Goal: Task Accomplishment & Management: Manage account settings

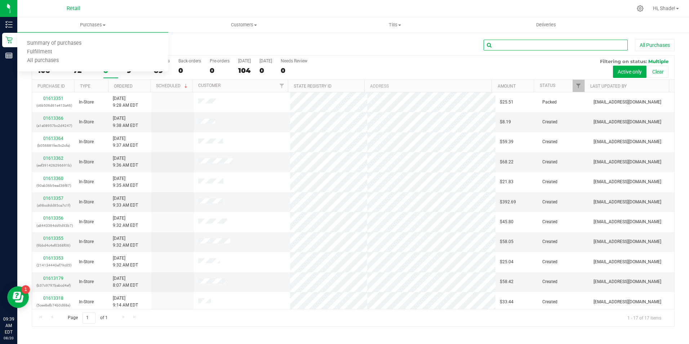
click at [500, 43] on input "text" at bounding box center [555, 45] width 144 height 11
type input "[PERSON_NAME]"
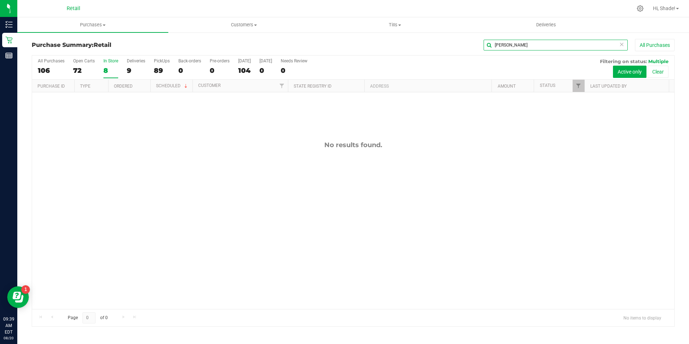
drag, startPoint x: 522, startPoint y: 46, endPoint x: 477, endPoint y: 47, distance: 45.4
click at [477, 47] on div "[PERSON_NAME] All Purchases" at bounding box center [460, 45] width 428 height 12
type input "[PERSON_NAME]"
click at [45, 71] on div "106" at bounding box center [51, 70] width 27 height 8
click at [0, 0] on input "All Purchases 106" at bounding box center [0, 0] width 0 height 0
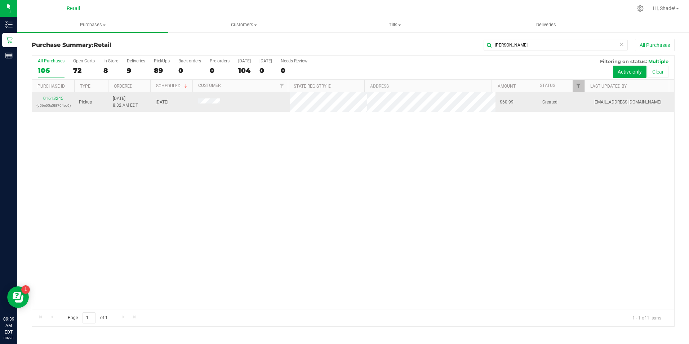
click at [48, 95] on div "01613245 (d56e05a5f8704ce9)" at bounding box center [53, 102] width 34 height 14
click at [48, 97] on link "01613245" at bounding box center [53, 98] width 20 height 5
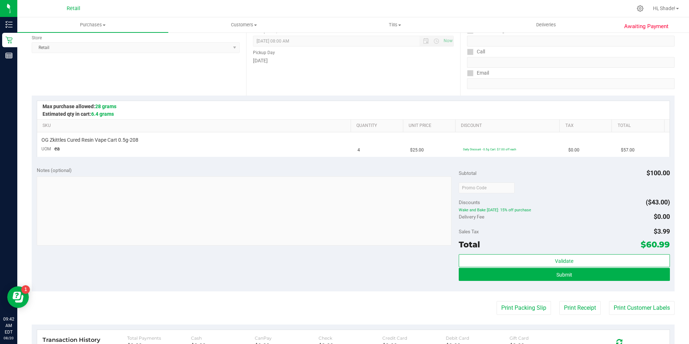
scroll to position [144, 0]
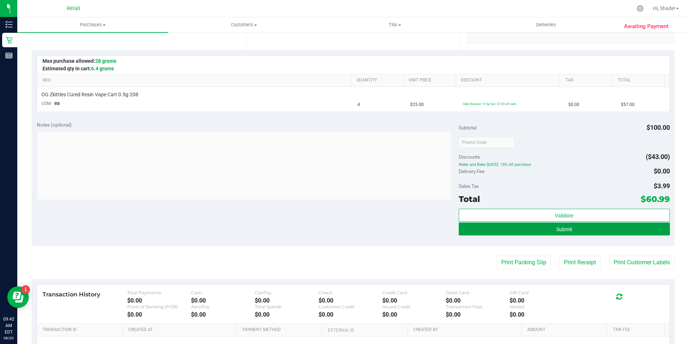
drag, startPoint x: 553, startPoint y: 229, endPoint x: 472, endPoint y: 204, distance: 85.0
click at [551, 225] on button "Submit" at bounding box center [564, 228] width 211 height 13
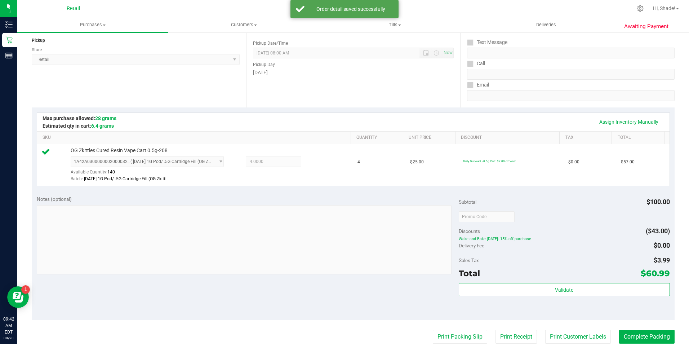
scroll to position [180, 0]
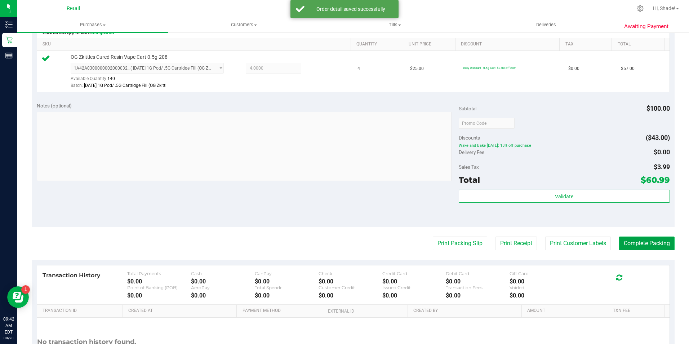
click at [642, 245] on button "Complete Packing" at bounding box center [646, 243] width 55 height 14
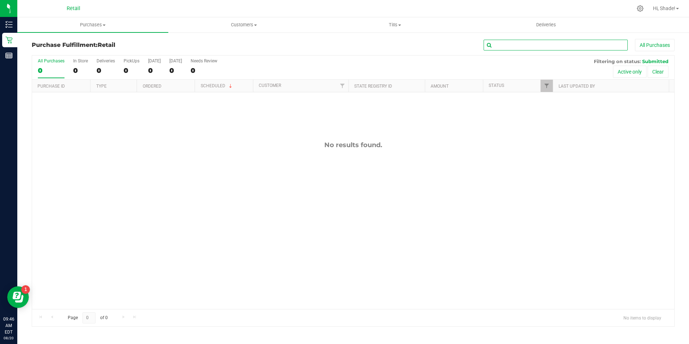
click at [506, 45] on input "text" at bounding box center [555, 45] width 144 height 11
click at [94, 25] on span "Purchases" at bounding box center [92, 25] width 151 height 6
click at [77, 46] on span "Summary of purchases" at bounding box center [54, 43] width 74 height 6
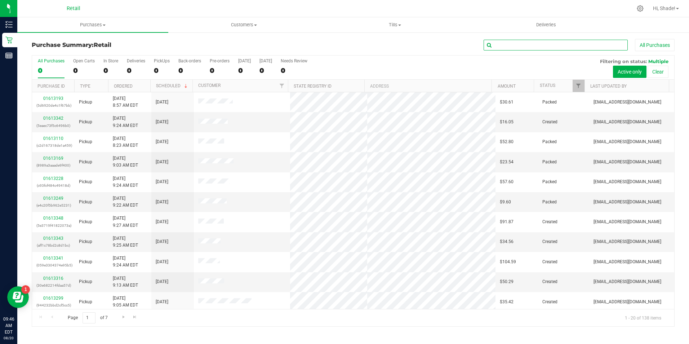
click at [521, 49] on input "text" at bounding box center [555, 45] width 144 height 11
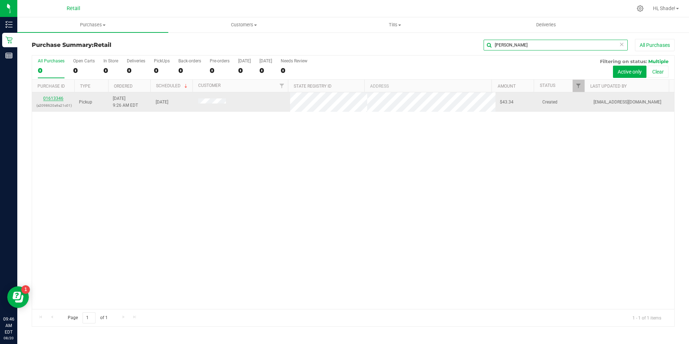
type input "[PERSON_NAME]"
click at [54, 99] on link "01613346" at bounding box center [53, 98] width 20 height 5
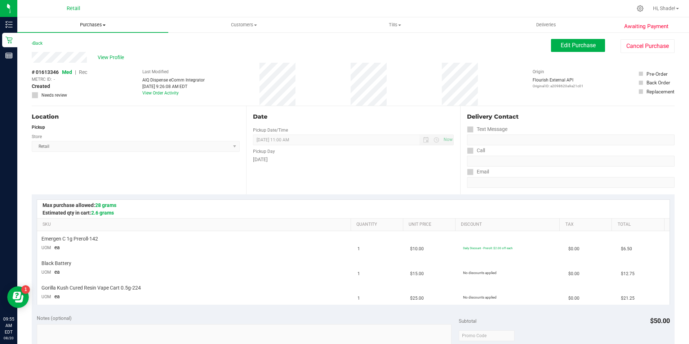
drag, startPoint x: 86, startPoint y: 24, endPoint x: 86, endPoint y: 31, distance: 6.8
click at [86, 24] on span "Purchases" at bounding box center [92, 25] width 151 height 6
click at [70, 44] on span "Summary of purchases" at bounding box center [54, 43] width 74 height 6
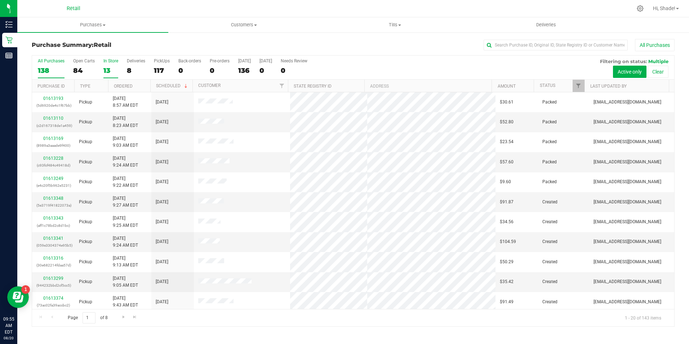
click at [108, 71] on div "13" at bounding box center [110, 70] width 15 height 8
click at [0, 0] on input "In Store 13" at bounding box center [0, 0] width 0 height 0
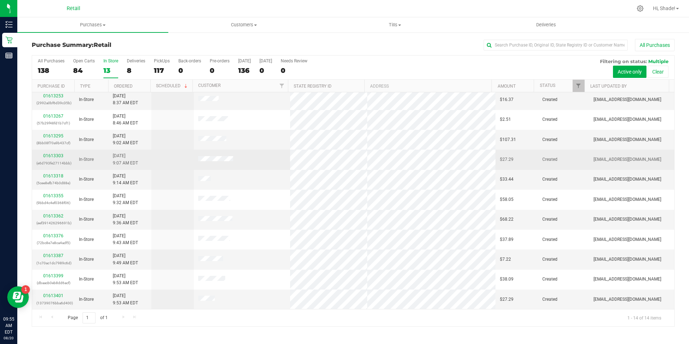
scroll to position [63, 0]
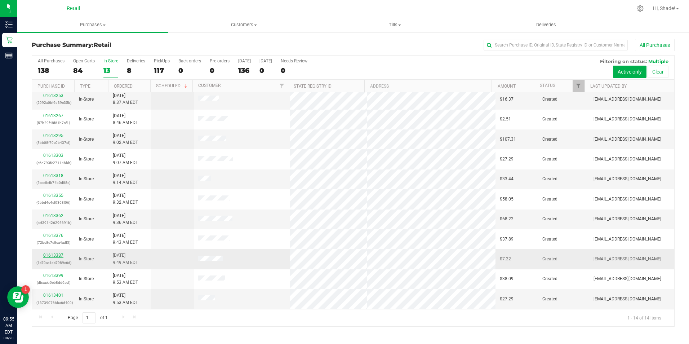
click at [53, 255] on link "01613387" at bounding box center [53, 255] width 20 height 5
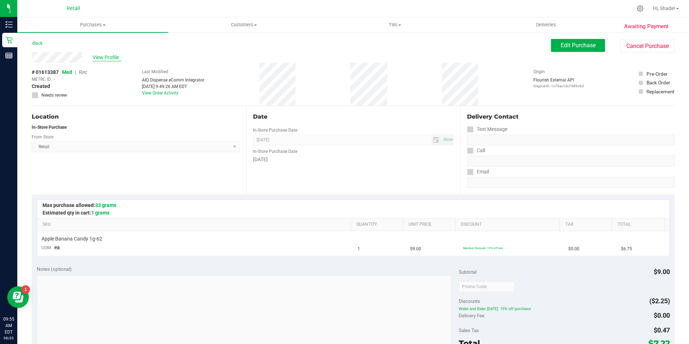
click at [106, 55] on span "View Profile" at bounding box center [107, 58] width 29 height 8
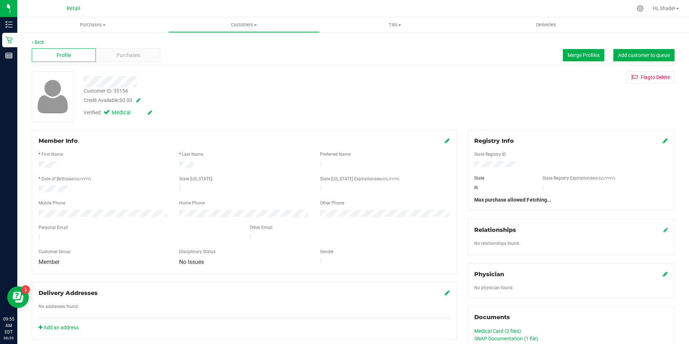
click at [112, 57] on div "Purchases" at bounding box center [128, 55] width 64 height 14
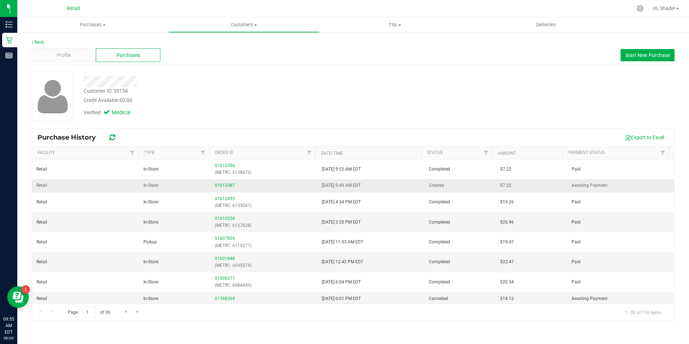
click at [233, 185] on div "01613387" at bounding box center [264, 185] width 98 height 7
click at [229, 186] on link "01613387" at bounding box center [225, 185] width 20 height 5
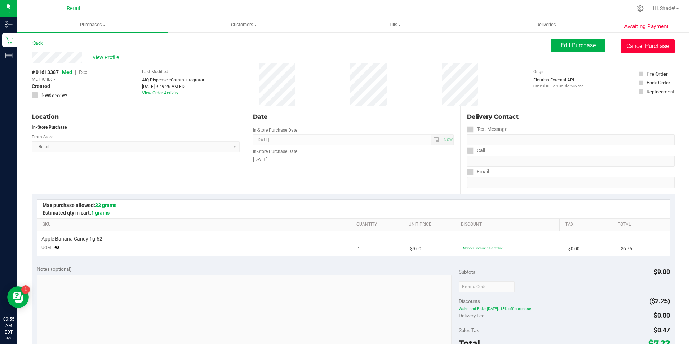
click at [630, 47] on button "Cancel Purchase" at bounding box center [647, 46] width 54 height 14
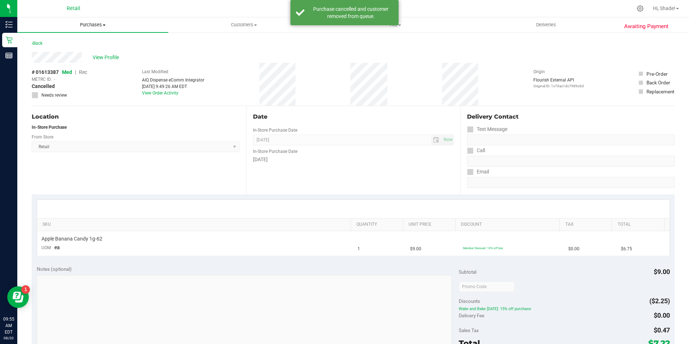
click at [90, 26] on span "Purchases" at bounding box center [92, 25] width 151 height 6
click at [76, 43] on span "Summary of purchases" at bounding box center [54, 43] width 74 height 6
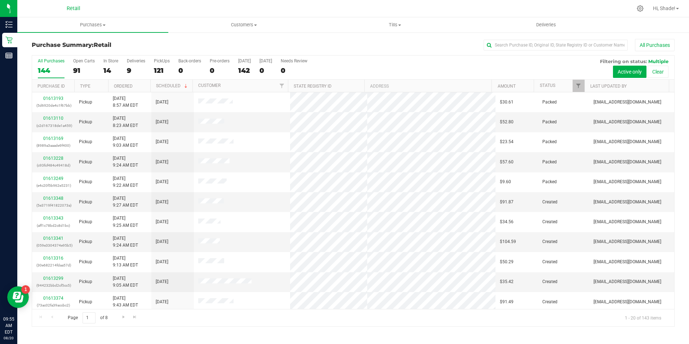
click at [102, 70] on div "All Purchases 144 Open Carts 91 In Store 14 Deliveries 9 PickUps 121 Back-order…" at bounding box center [353, 67] width 642 height 24
click at [105, 73] on div "14" at bounding box center [110, 70] width 15 height 8
click at [0, 0] on input "In Store 14" at bounding box center [0, 0] width 0 height 0
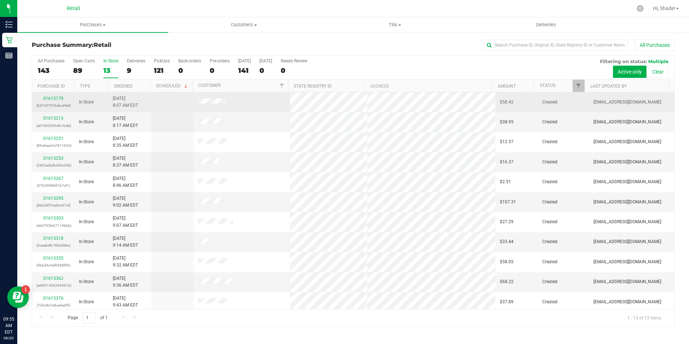
click at [48, 95] on td "01613179 (b37c9797babcd4ef)" at bounding box center [53, 102] width 43 height 20
click at [49, 98] on link "01613179" at bounding box center [53, 98] width 20 height 5
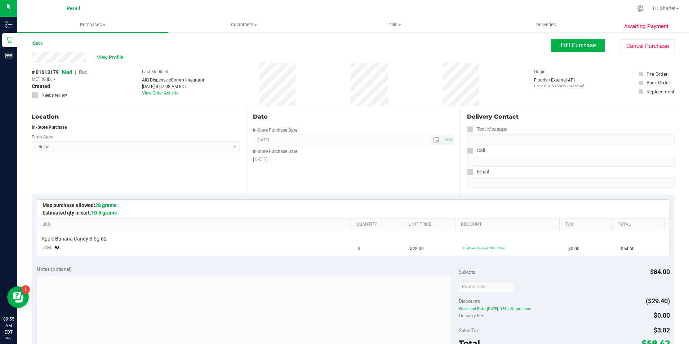
click at [116, 54] on span "View Profile" at bounding box center [111, 58] width 29 height 8
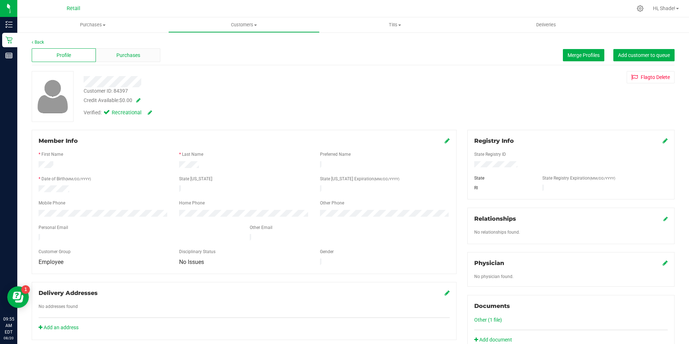
click at [134, 55] on span "Purchases" at bounding box center [128, 56] width 24 height 8
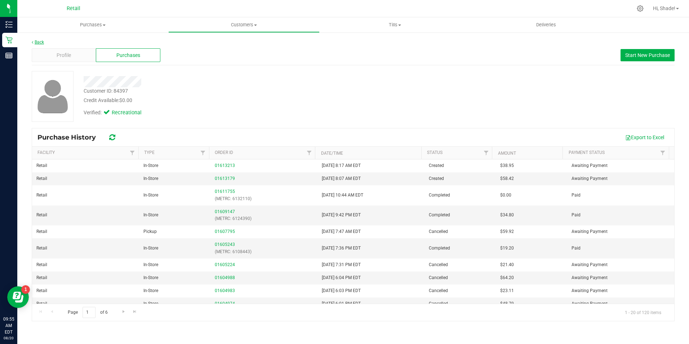
click at [39, 42] on link "Back" at bounding box center [38, 42] width 12 height 5
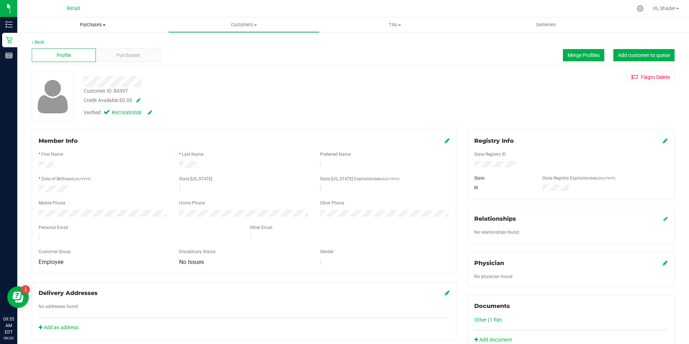
click at [91, 21] on uib-tab-heading "Purchases Summary of purchases Fulfillment All purchases" at bounding box center [92, 24] width 151 height 15
click at [57, 43] on span "Summary of purchases" at bounding box center [54, 43] width 74 height 6
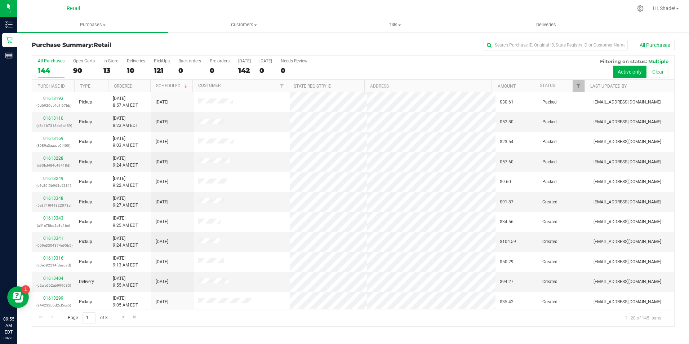
click at [102, 70] on div "All Purchases 144 Open Carts 90 In Store 13 Deliveries 10 PickUps 121 Back-orde…" at bounding box center [353, 67] width 642 height 24
click at [109, 70] on div "13" at bounding box center [110, 70] width 15 height 8
click at [0, 0] on input "In Store 13" at bounding box center [0, 0] width 0 height 0
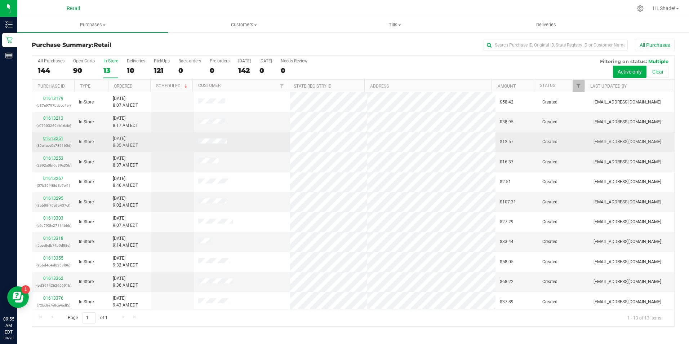
click at [54, 138] on link "01613251" at bounding box center [53, 138] width 20 height 5
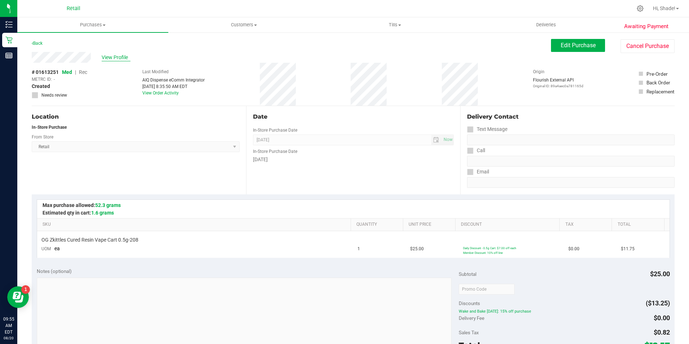
click at [117, 56] on span "View Profile" at bounding box center [116, 58] width 29 height 8
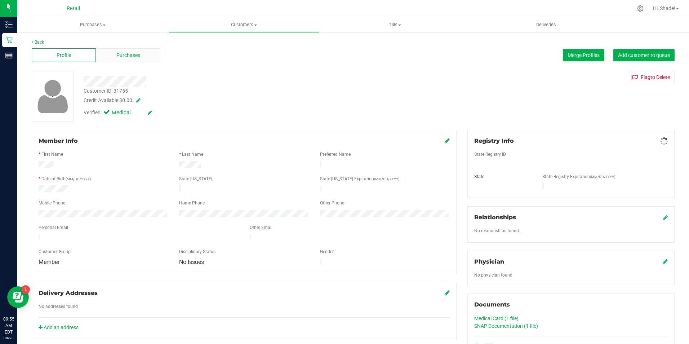
click at [133, 58] on span "Purchases" at bounding box center [128, 56] width 24 height 8
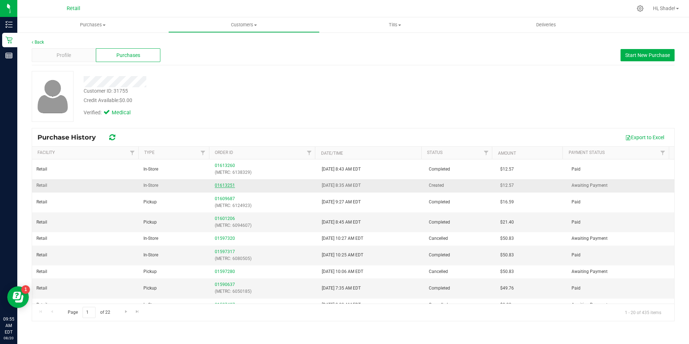
click at [220, 184] on link "01613251" at bounding box center [225, 185] width 20 height 5
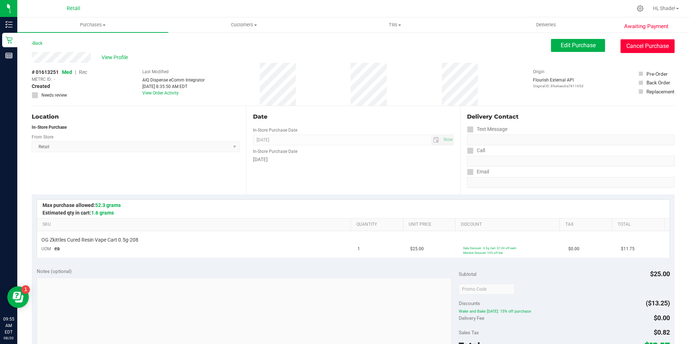
click at [626, 51] on button "Cancel Purchase" at bounding box center [647, 46] width 54 height 14
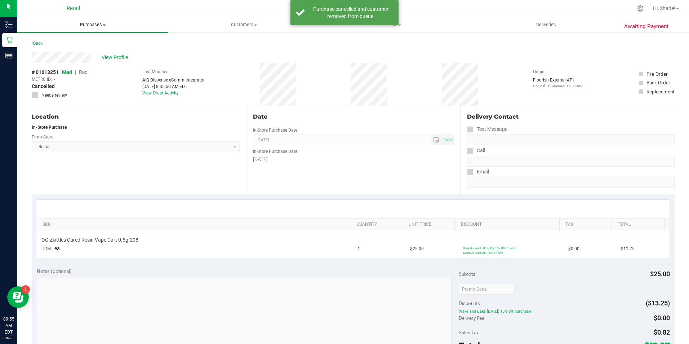
click at [93, 22] on span "Purchases" at bounding box center [92, 25] width 151 height 6
click at [81, 39] on li "Summary of purchases" at bounding box center [92, 43] width 151 height 9
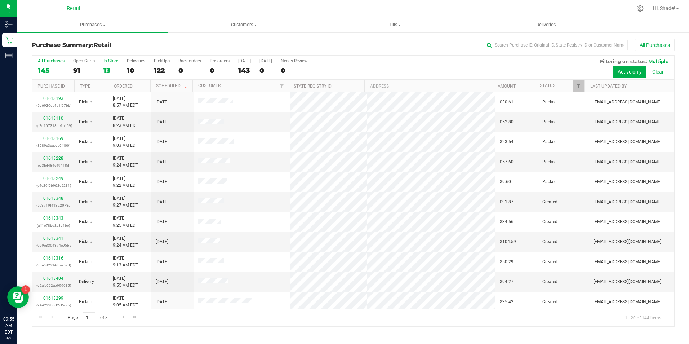
click at [108, 68] on div "13" at bounding box center [110, 70] width 15 height 8
click at [0, 0] on input "In Store 13" at bounding box center [0, 0] width 0 height 0
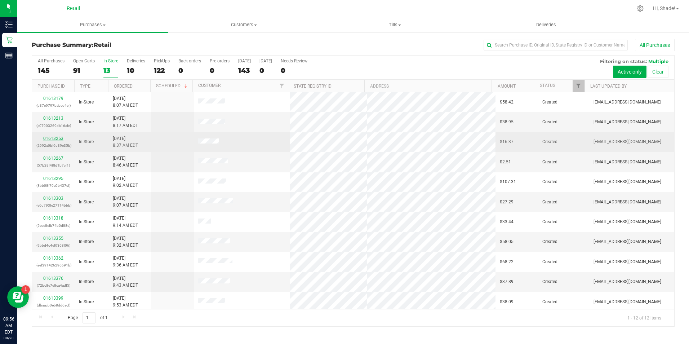
click at [57, 137] on link "01613253" at bounding box center [53, 138] width 20 height 5
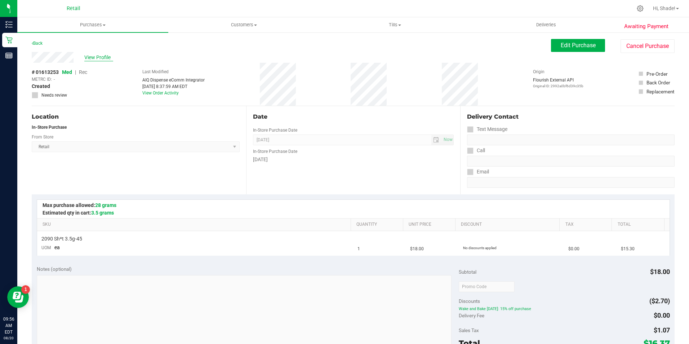
click at [99, 57] on span "View Profile" at bounding box center [98, 58] width 29 height 8
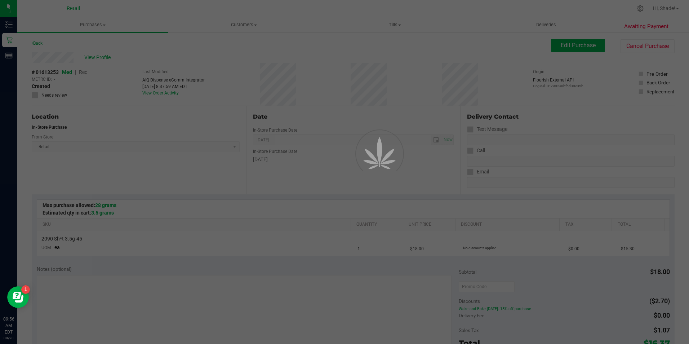
click at [124, 58] on div at bounding box center [344, 172] width 689 height 344
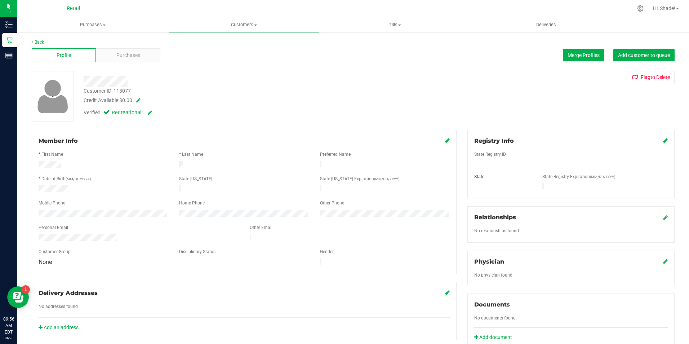
click at [124, 58] on span "Purchases" at bounding box center [128, 56] width 24 height 8
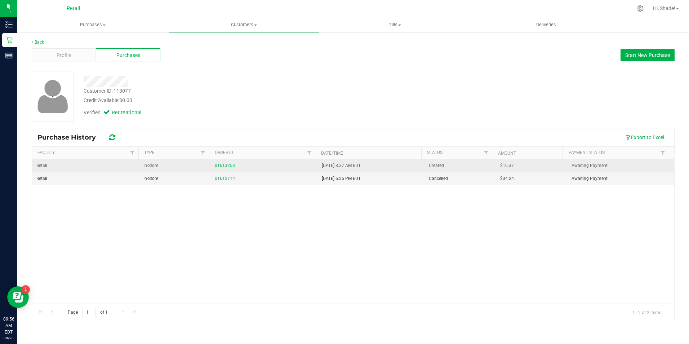
click at [220, 166] on link "01613253" at bounding box center [225, 165] width 20 height 5
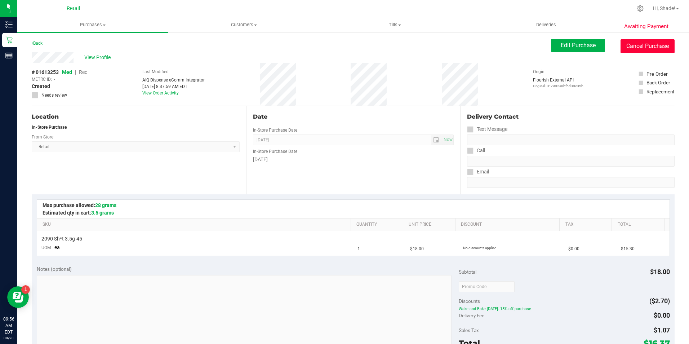
click at [640, 43] on button "Cancel Purchase" at bounding box center [647, 46] width 54 height 14
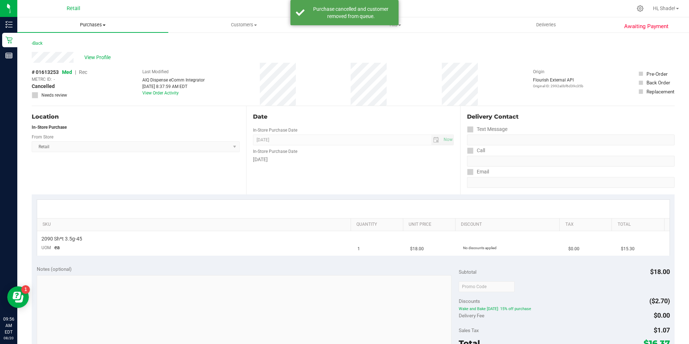
click at [90, 26] on span "Purchases" at bounding box center [92, 25] width 151 height 6
click at [69, 43] on span "Summary of purchases" at bounding box center [54, 43] width 74 height 6
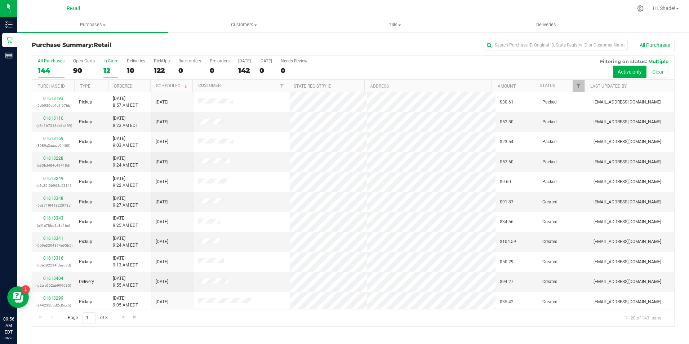
click at [105, 70] on div "12" at bounding box center [110, 70] width 15 height 8
click at [0, 0] on input "In Store 12" at bounding box center [0, 0] width 0 height 0
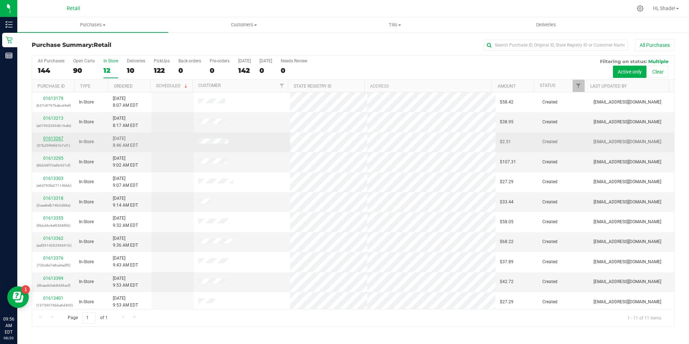
click at [57, 138] on link "01613267" at bounding box center [53, 138] width 20 height 5
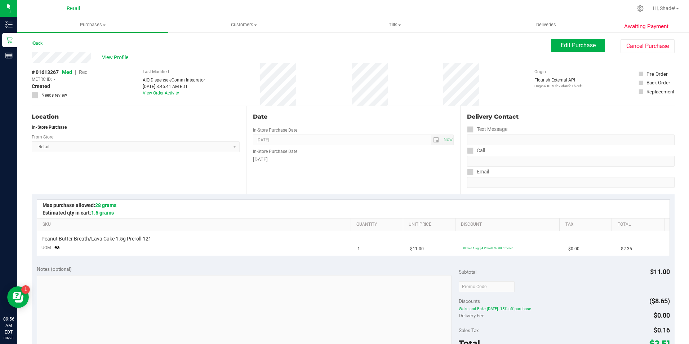
click at [119, 57] on span "View Profile" at bounding box center [116, 58] width 29 height 8
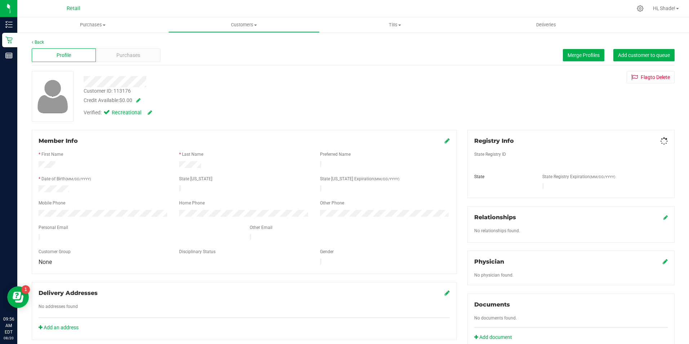
click at [138, 60] on div "Purchases" at bounding box center [128, 55] width 64 height 14
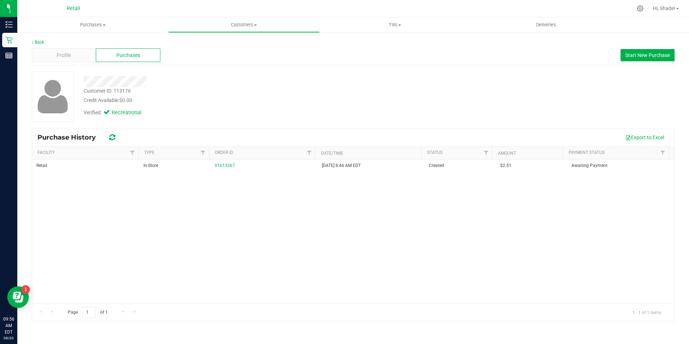
click at [39, 45] on div "Back" at bounding box center [353, 42] width 643 height 6
click at [85, 23] on span "Purchases" at bounding box center [92, 25] width 151 height 6
click at [76, 44] on span "Summary of purchases" at bounding box center [54, 43] width 74 height 6
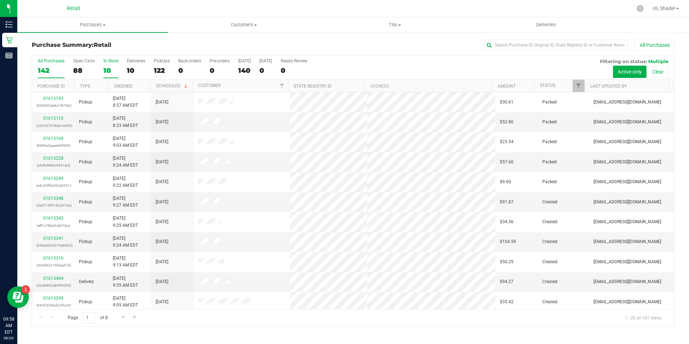
click at [106, 71] on div "10" at bounding box center [110, 70] width 15 height 8
click at [0, 0] on input "In Store 10" at bounding box center [0, 0] width 0 height 0
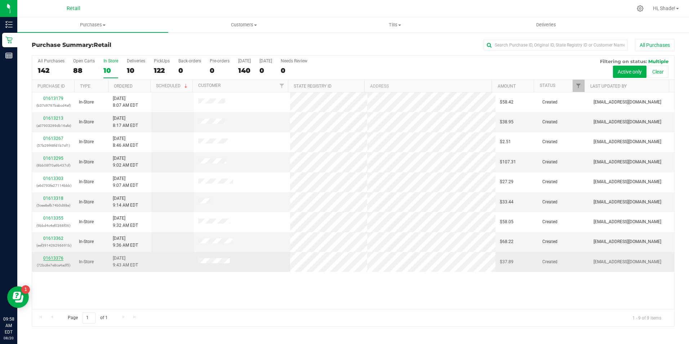
click at [55, 259] on link "01613376" at bounding box center [53, 257] width 20 height 5
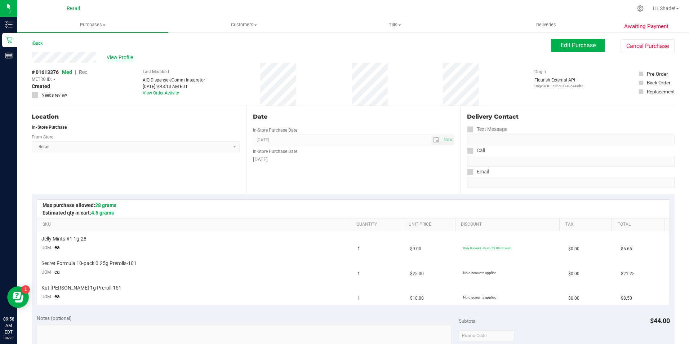
click at [120, 54] on span "View Profile" at bounding box center [121, 58] width 29 height 8
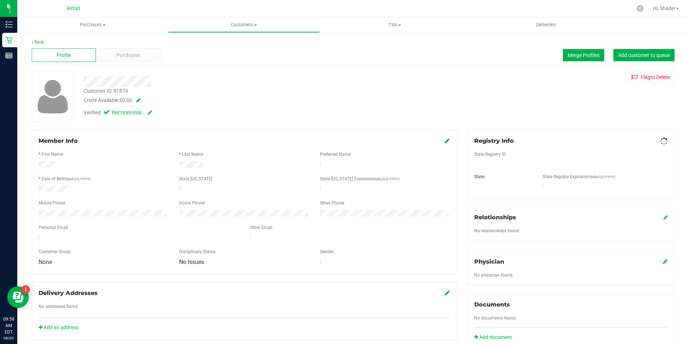
click at [121, 56] on span "Purchases" at bounding box center [128, 56] width 24 height 8
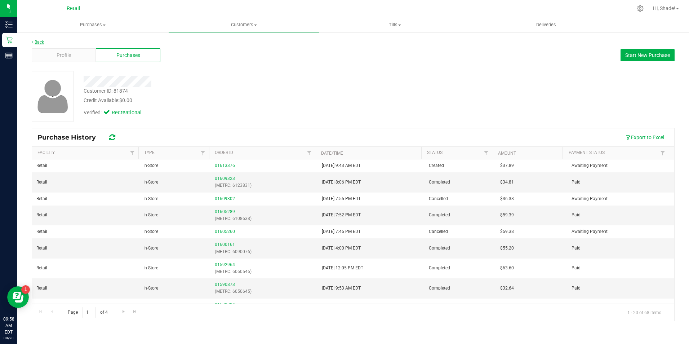
click at [37, 41] on link "Back" at bounding box center [38, 42] width 12 height 5
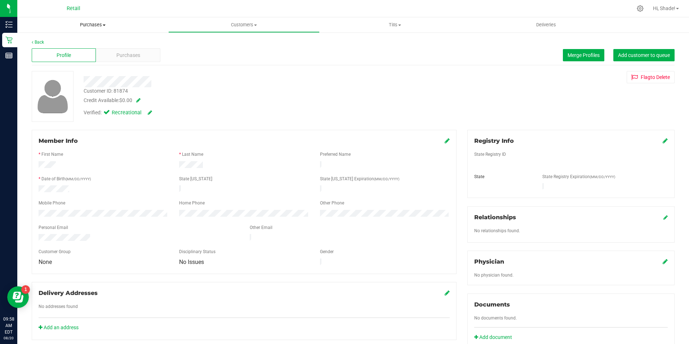
click at [92, 22] on span "Purchases" at bounding box center [92, 25] width 151 height 6
click at [73, 44] on span "Summary of purchases" at bounding box center [54, 43] width 74 height 6
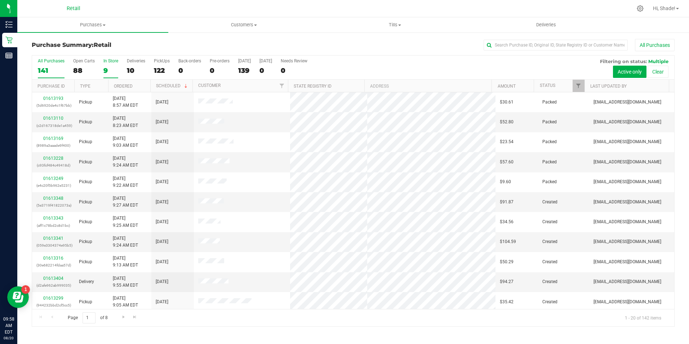
click at [104, 71] on div "9" at bounding box center [110, 70] width 15 height 8
click at [0, 0] on input "In Store 9" at bounding box center [0, 0] width 0 height 0
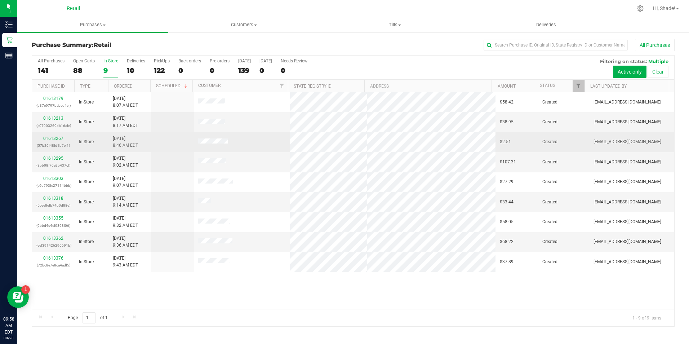
click at [56, 133] on td "01613267 (57b29f48fd1b7cf1)" at bounding box center [53, 142] width 43 height 20
click at [53, 139] on link "01613267" at bounding box center [53, 138] width 20 height 5
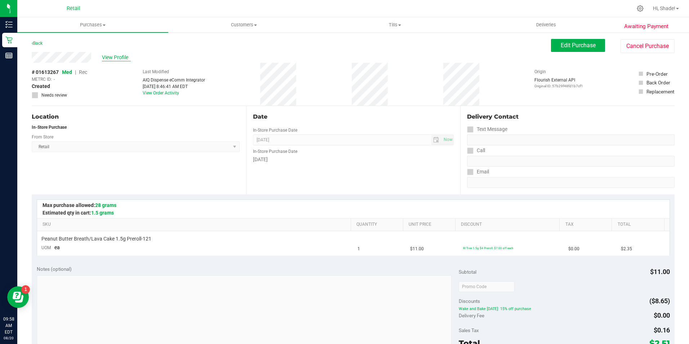
click at [108, 56] on span "View Profile" at bounding box center [116, 58] width 29 height 8
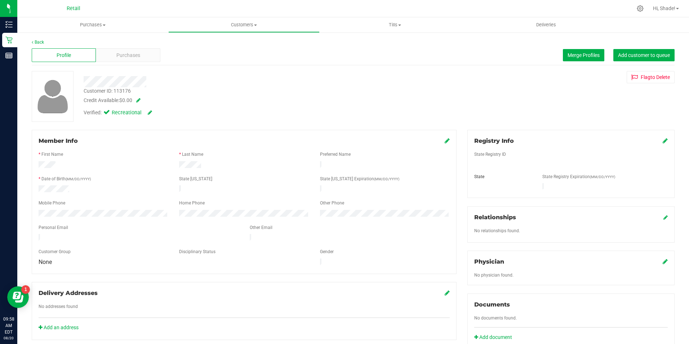
click at [124, 58] on span "Purchases" at bounding box center [128, 56] width 24 height 8
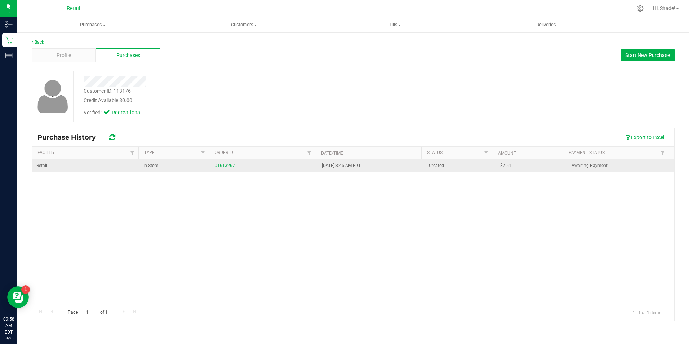
click at [216, 164] on link "01613267" at bounding box center [225, 165] width 20 height 5
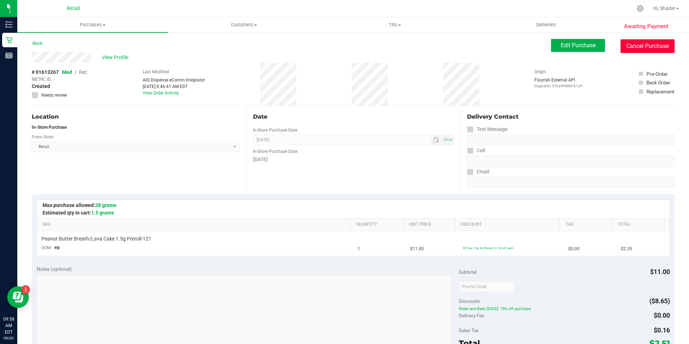
click at [636, 48] on button "Cancel Purchase" at bounding box center [647, 46] width 54 height 14
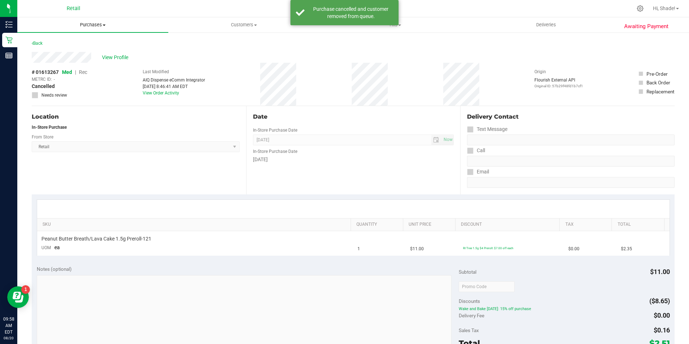
click at [84, 19] on uib-tab-heading "Purchases Summary of purchases Fulfillment All purchases" at bounding box center [92, 24] width 151 height 15
click at [67, 43] on span "Summary of purchases" at bounding box center [54, 43] width 74 height 6
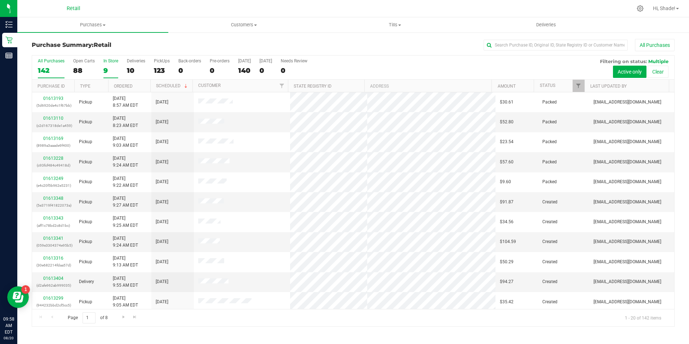
click at [107, 68] on div "9" at bounding box center [110, 70] width 15 height 8
click at [0, 0] on input "In Store 9" at bounding box center [0, 0] width 0 height 0
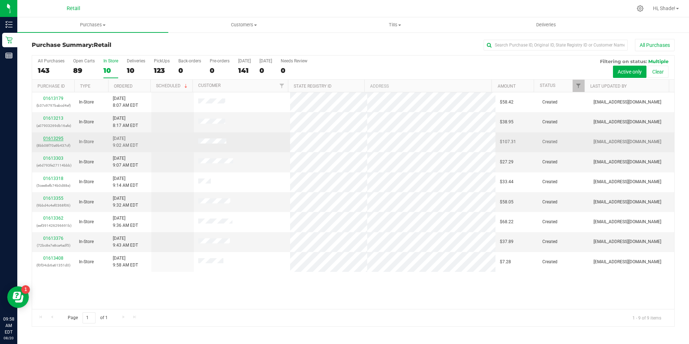
click at [52, 140] on link "01613295" at bounding box center [53, 138] width 20 height 5
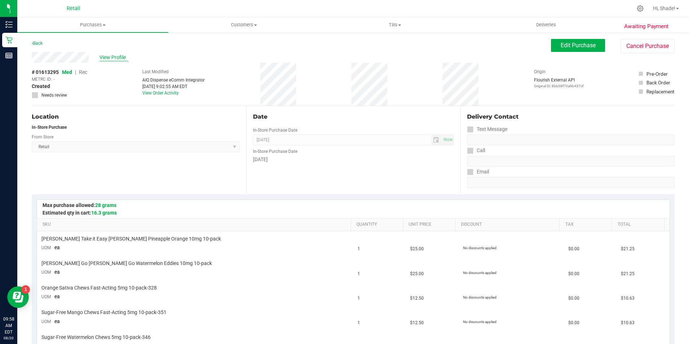
click at [107, 57] on span "View Profile" at bounding box center [113, 58] width 29 height 8
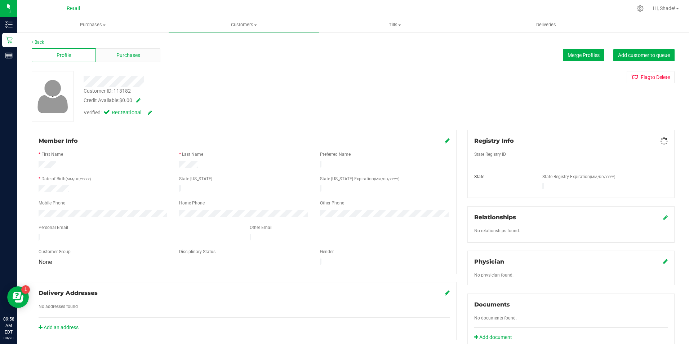
click at [129, 55] on span "Purchases" at bounding box center [128, 56] width 24 height 8
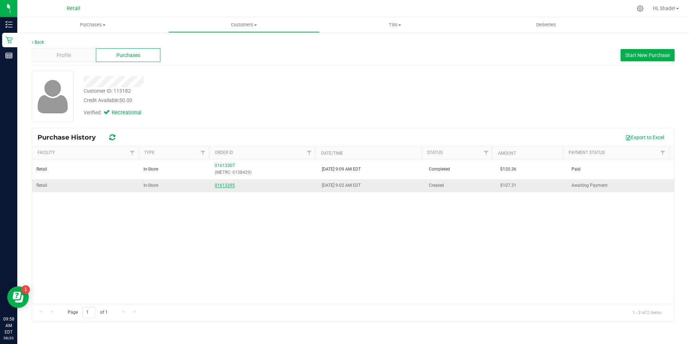
click at [222, 183] on link "01613295" at bounding box center [225, 185] width 20 height 5
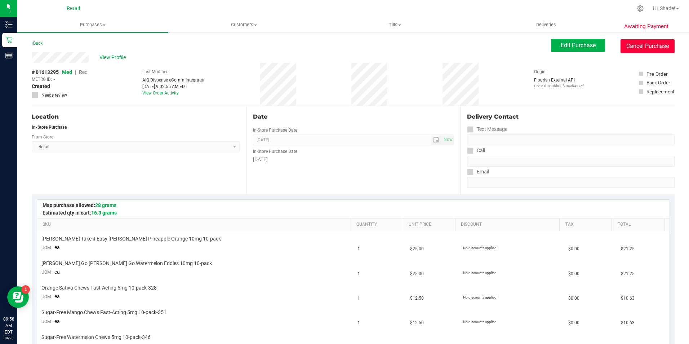
click at [650, 48] on button "Cancel Purchase" at bounding box center [647, 46] width 54 height 14
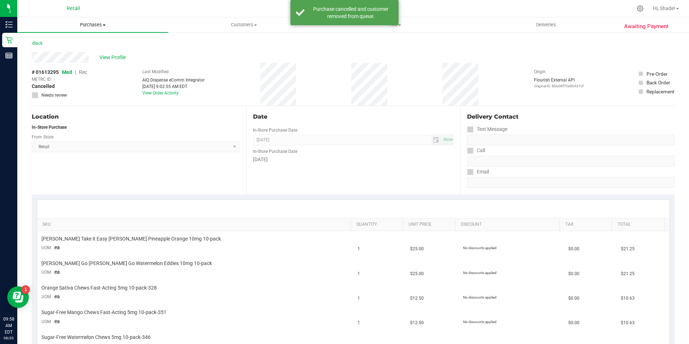
click at [87, 26] on span "Purchases" at bounding box center [92, 25] width 151 height 6
click at [92, 43] on li "Summary of purchases" at bounding box center [92, 43] width 151 height 9
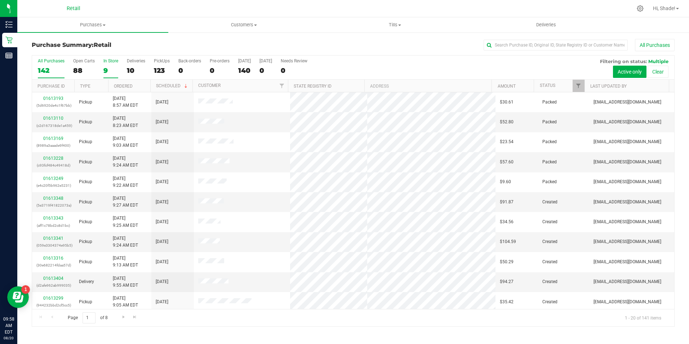
click at [109, 71] on div "9" at bounding box center [110, 70] width 15 height 8
click at [0, 0] on input "In Store 9" at bounding box center [0, 0] width 0 height 0
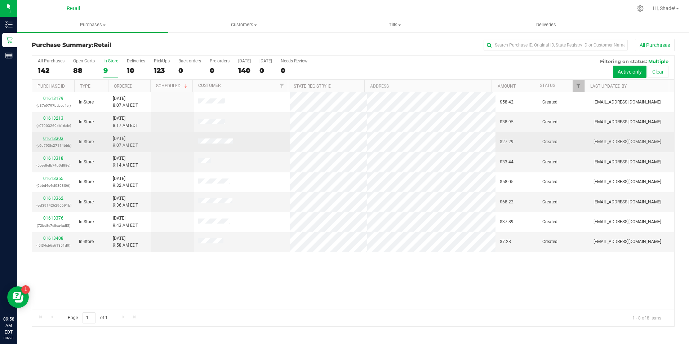
click at [47, 136] on link "01613303" at bounding box center [53, 138] width 20 height 5
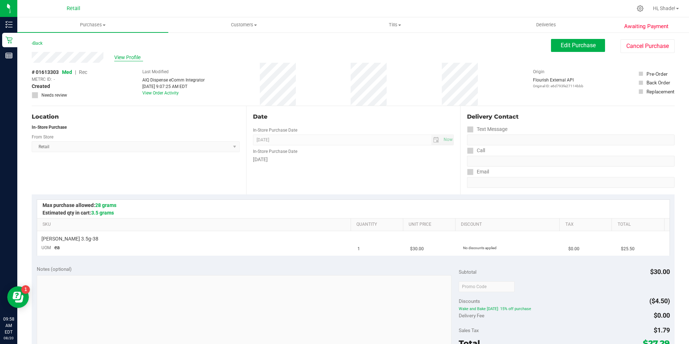
click at [126, 58] on span "View Profile" at bounding box center [128, 58] width 29 height 8
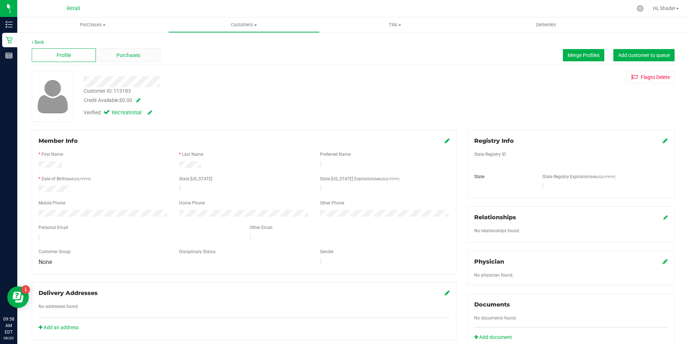
click at [144, 55] on div "Purchases" at bounding box center [128, 55] width 64 height 14
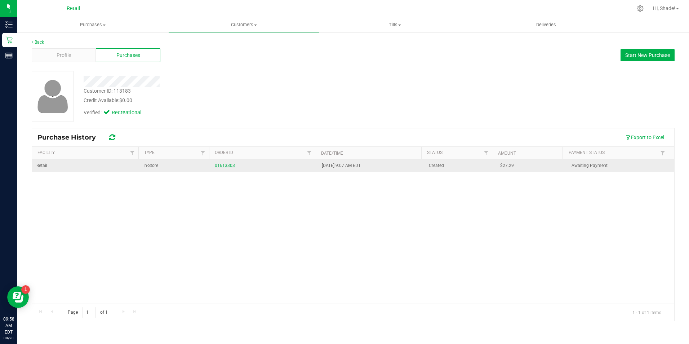
click at [222, 164] on link "01613303" at bounding box center [225, 165] width 20 height 5
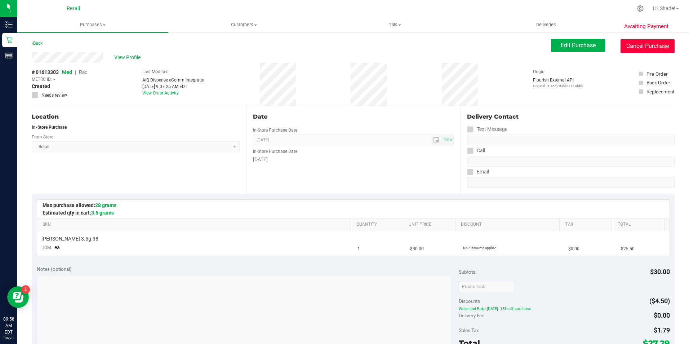
click at [642, 47] on button "Cancel Purchase" at bounding box center [647, 46] width 54 height 14
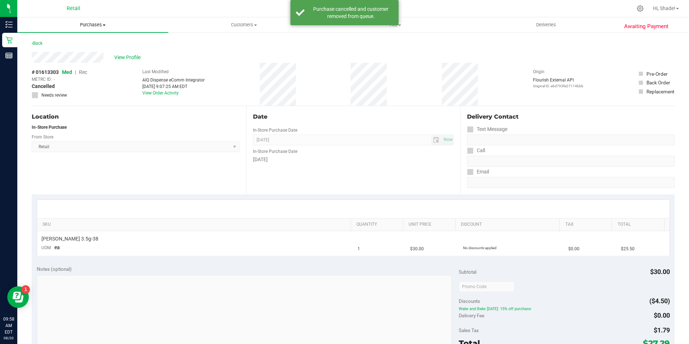
click at [84, 23] on span "Purchases" at bounding box center [92, 25] width 151 height 6
click at [80, 44] on span "Summary of purchases" at bounding box center [54, 43] width 74 height 6
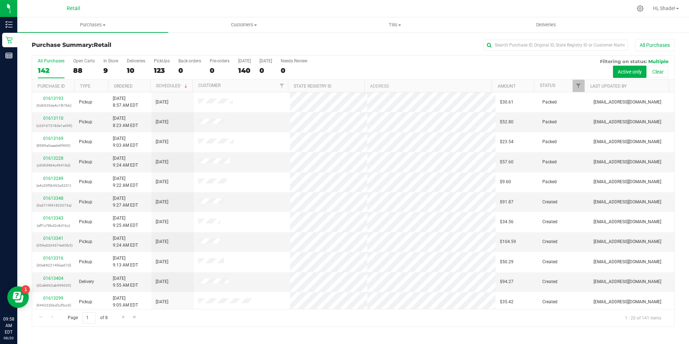
click at [102, 70] on div "All Purchases 142 Open Carts 88 In Store 9 Deliveries 10 PickUps 123 Back-order…" at bounding box center [353, 67] width 642 height 24
click at [106, 65] on label "In Store 8" at bounding box center [110, 68] width 15 height 20
click at [0, 0] on input "In Store 8" at bounding box center [0, 0] width 0 height 0
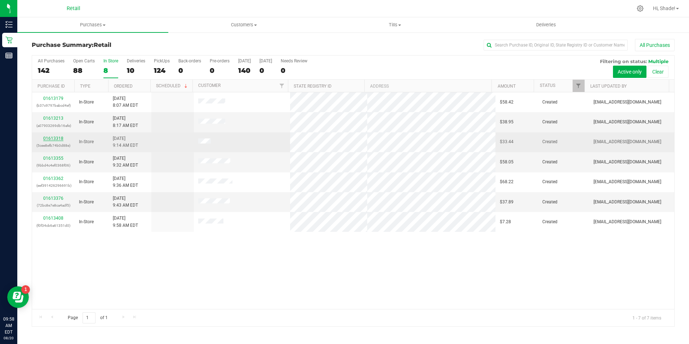
click at [48, 139] on link "01613318" at bounding box center [53, 138] width 20 height 5
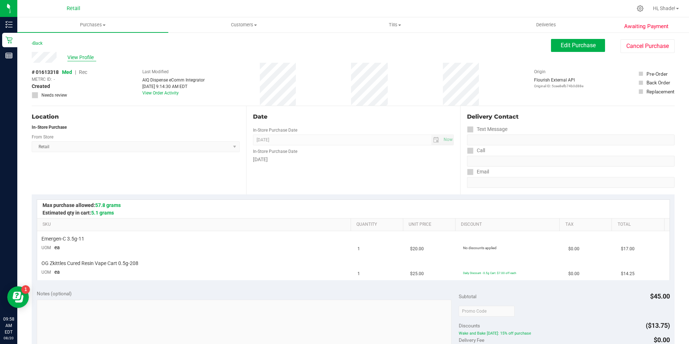
click at [81, 56] on span "View Profile" at bounding box center [81, 58] width 29 height 8
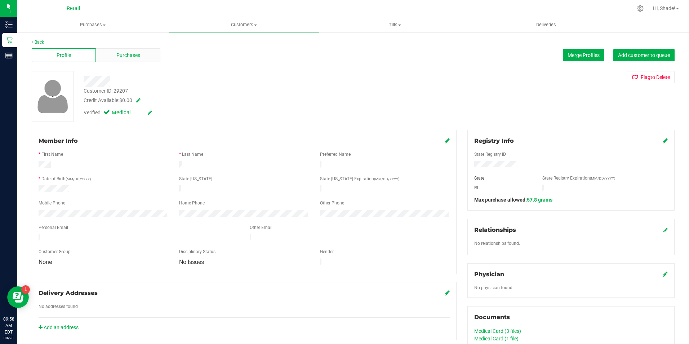
click at [110, 56] on div "Purchases" at bounding box center [128, 55] width 64 height 14
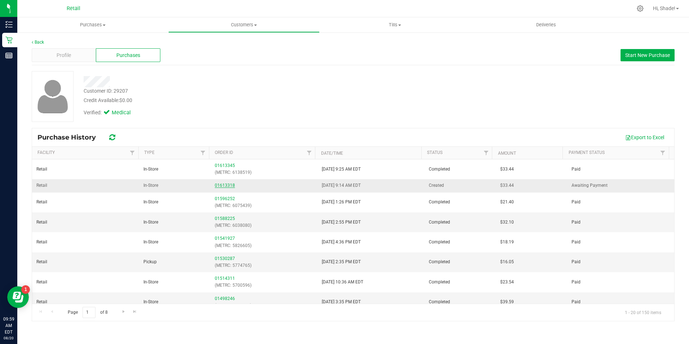
click at [216, 187] on link "01613318" at bounding box center [225, 185] width 20 height 5
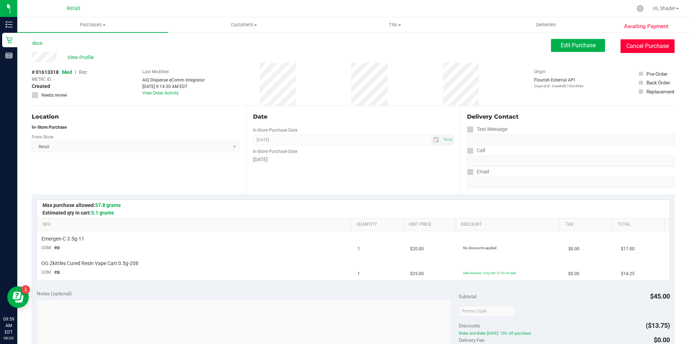
click at [637, 46] on button "Cancel Purchase" at bounding box center [647, 46] width 54 height 14
click at [91, 25] on span "Purchases" at bounding box center [92, 25] width 151 height 6
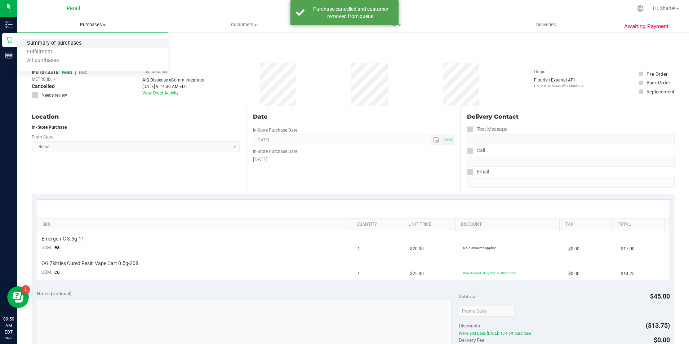
click at [63, 44] on span "Summary of purchases" at bounding box center [54, 43] width 74 height 6
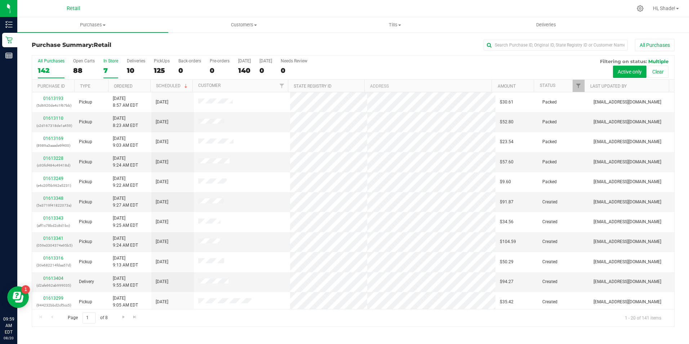
click at [111, 68] on div "7" at bounding box center [110, 70] width 15 height 8
click at [0, 0] on input "In Store 7" at bounding box center [0, 0] width 0 height 0
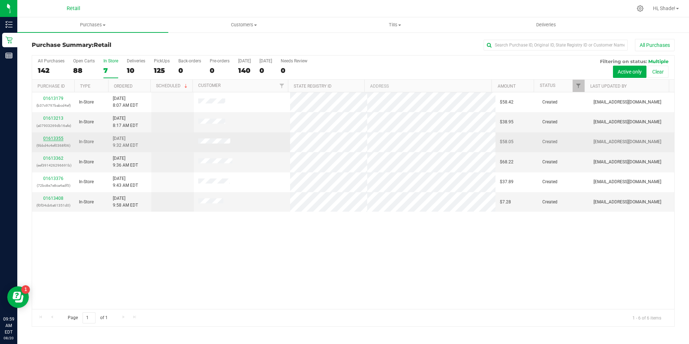
click at [50, 138] on link "01613355" at bounding box center [53, 138] width 20 height 5
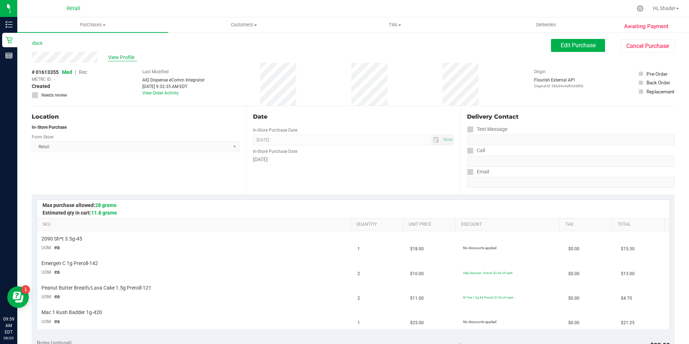
click at [119, 55] on span "View Profile" at bounding box center [122, 58] width 29 height 8
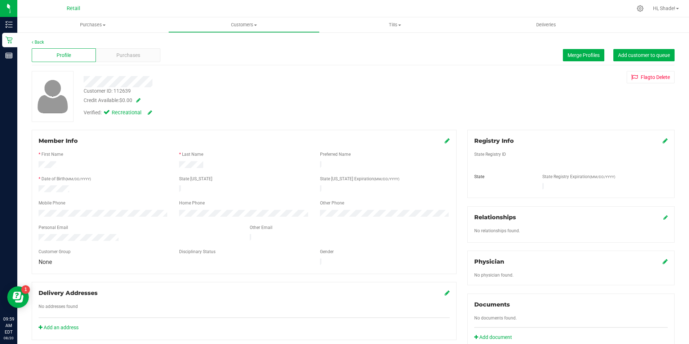
click at [139, 55] on div "Purchases" at bounding box center [128, 55] width 64 height 14
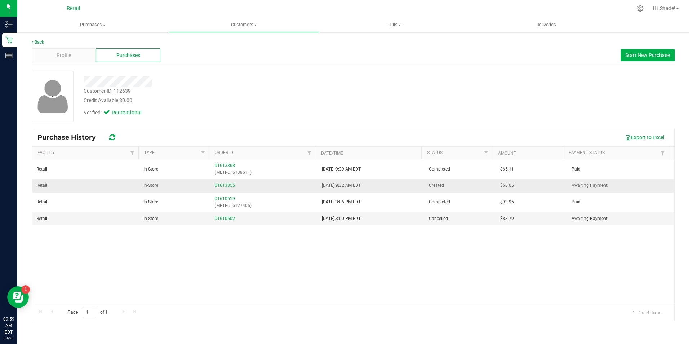
click at [218, 182] on div "01613355" at bounding box center [264, 185] width 98 height 7
click at [218, 183] on link "01613355" at bounding box center [225, 185] width 20 height 5
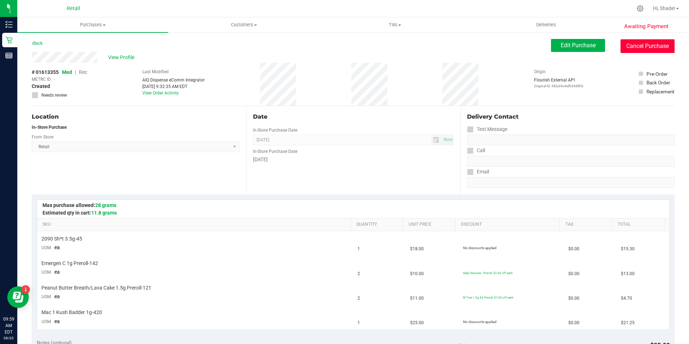
click at [647, 44] on button "Cancel Purchase" at bounding box center [647, 46] width 54 height 14
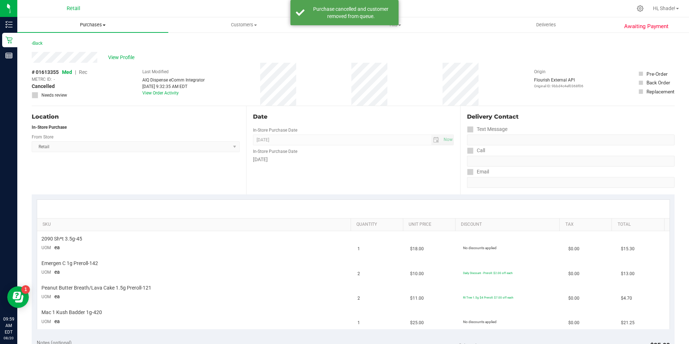
click at [86, 24] on span "Purchases" at bounding box center [92, 25] width 151 height 6
click at [72, 43] on span "Summary of purchases" at bounding box center [54, 43] width 74 height 6
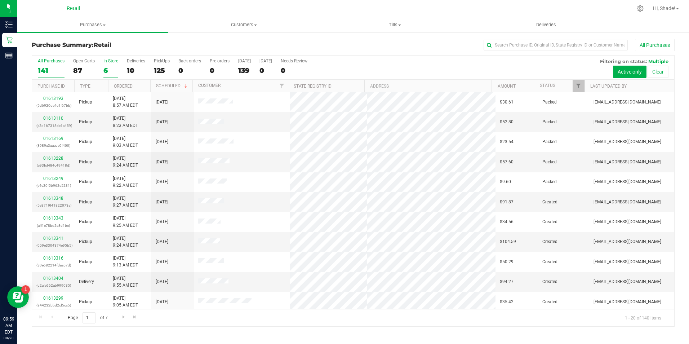
click at [108, 69] on div "6" at bounding box center [110, 70] width 15 height 8
click at [0, 0] on input "In Store 6" at bounding box center [0, 0] width 0 height 0
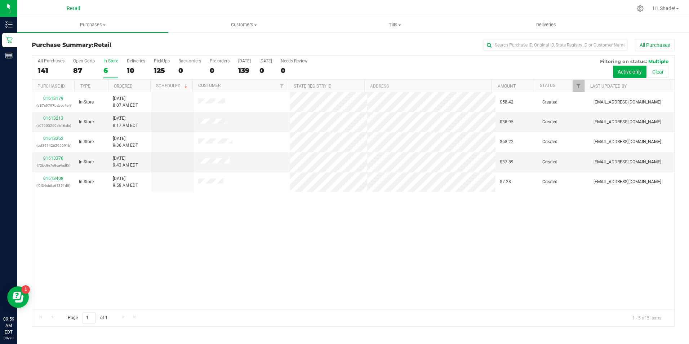
click at [107, 71] on div "6" at bounding box center [110, 70] width 15 height 8
click at [0, 0] on input "In Store 6" at bounding box center [0, 0] width 0 height 0
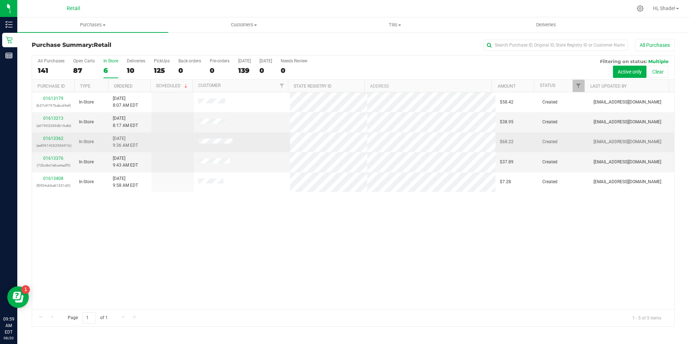
click at [51, 134] on td "01613362 (eef391426296691b)" at bounding box center [53, 142] width 43 height 20
click at [52, 136] on link "01613362" at bounding box center [53, 138] width 20 height 5
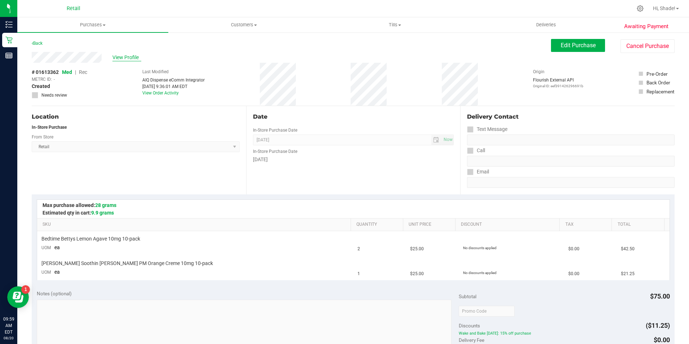
click at [117, 57] on span "View Profile" at bounding box center [126, 58] width 29 height 8
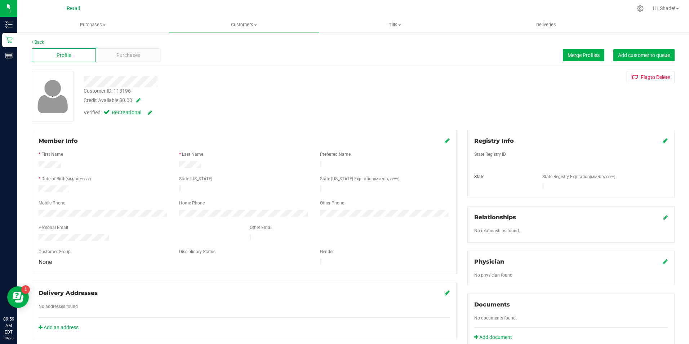
click at [140, 56] on div "Purchases" at bounding box center [128, 55] width 64 height 14
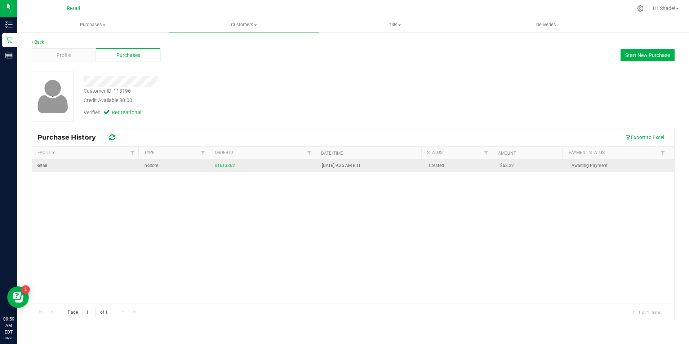
click at [226, 165] on link "01613362" at bounding box center [225, 165] width 20 height 5
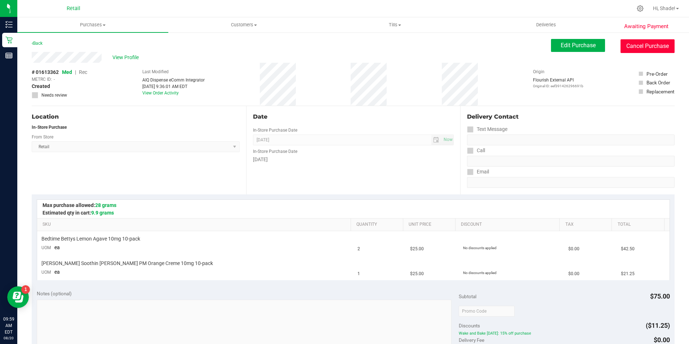
click at [645, 41] on button "Cancel Purchase" at bounding box center [647, 46] width 54 height 14
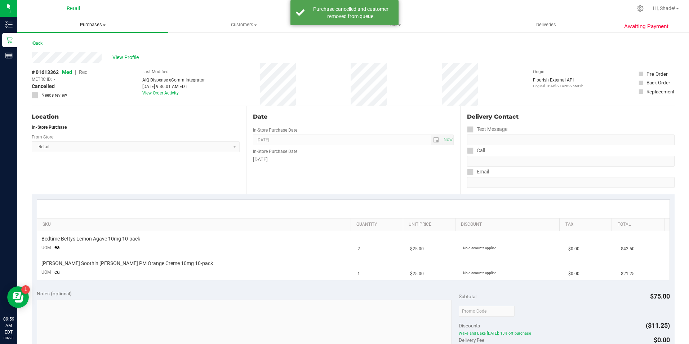
click at [94, 23] on span "Purchases" at bounding box center [92, 25] width 151 height 6
click at [54, 44] on span "Summary of purchases" at bounding box center [54, 43] width 74 height 6
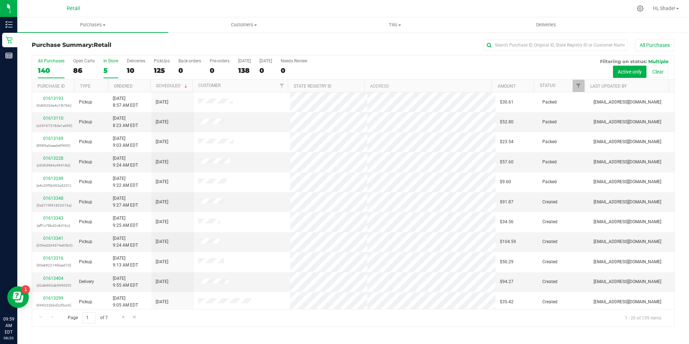
click at [106, 66] on div "5" at bounding box center [110, 70] width 15 height 8
click at [0, 0] on input "In Store 5" at bounding box center [0, 0] width 0 height 0
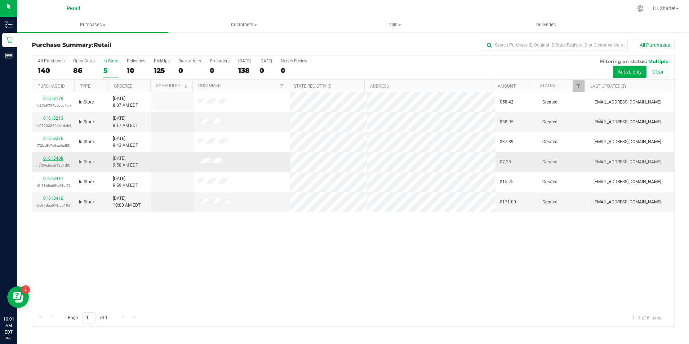
click at [50, 160] on link "01613408" at bounding box center [53, 158] width 20 height 5
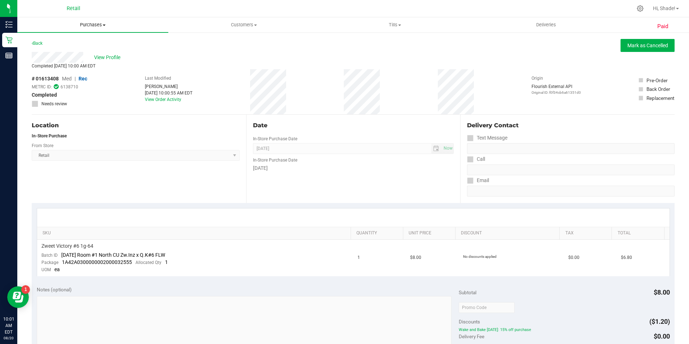
click at [85, 31] on uib-tab-heading "Purchases Summary of purchases Fulfillment All purchases" at bounding box center [92, 24] width 151 height 15
click at [64, 47] on li "Summary of purchases" at bounding box center [92, 43] width 151 height 9
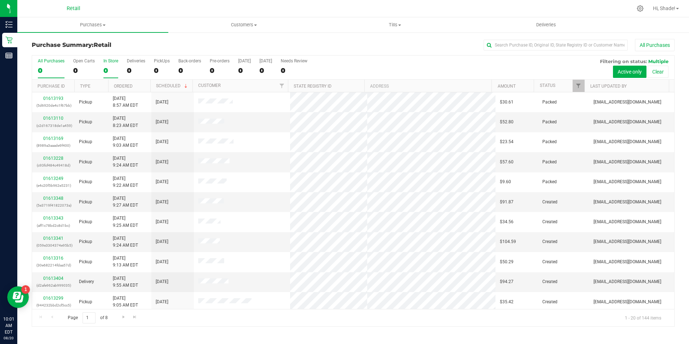
click at [108, 71] on div "0" at bounding box center [110, 70] width 15 height 8
click at [0, 0] on input "In Store 0" at bounding box center [0, 0] width 0 height 0
